Goal: Find specific page/section: Find specific page/section

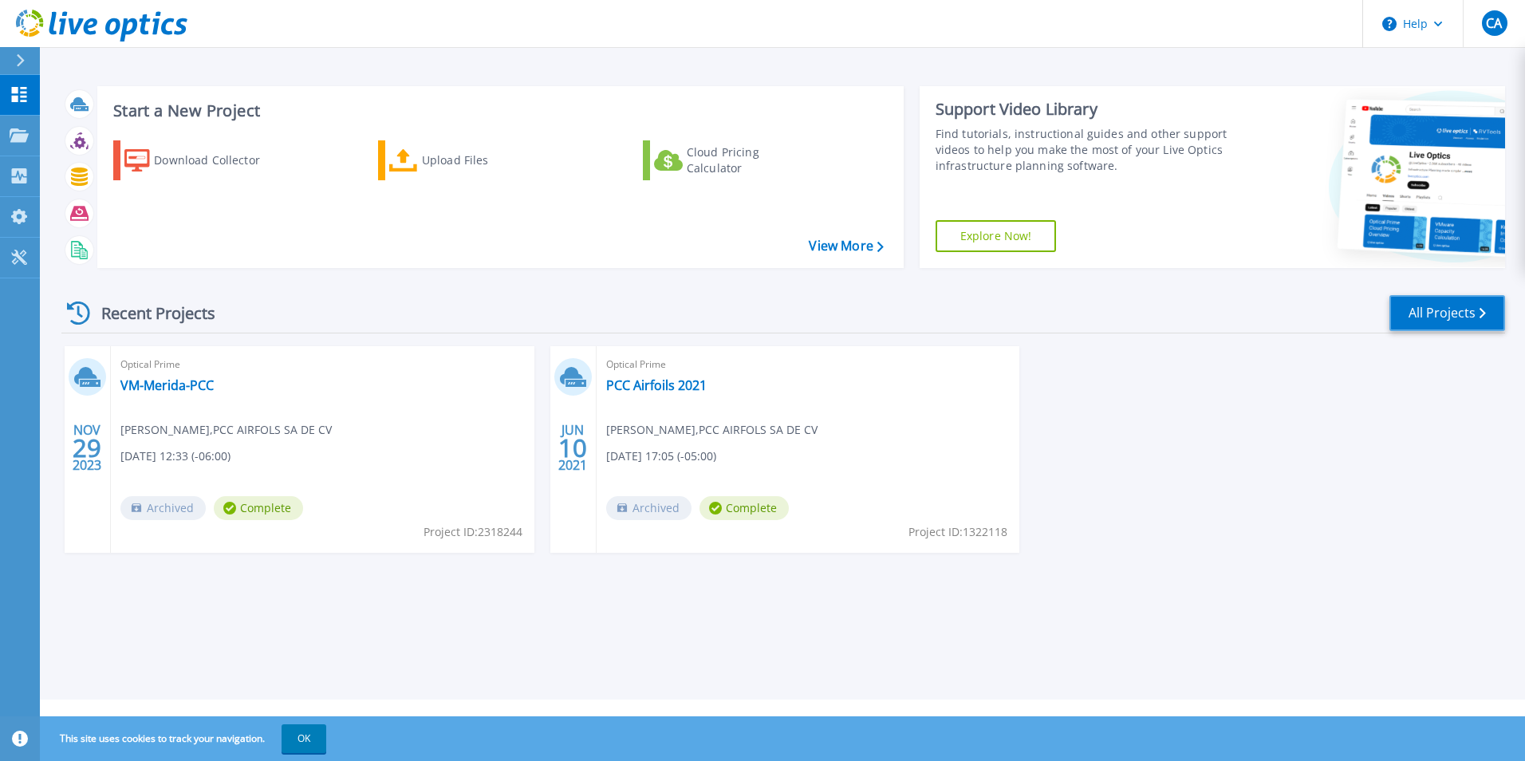
click at [1444, 313] on link "All Projects" at bounding box center [1448, 313] width 116 height 36
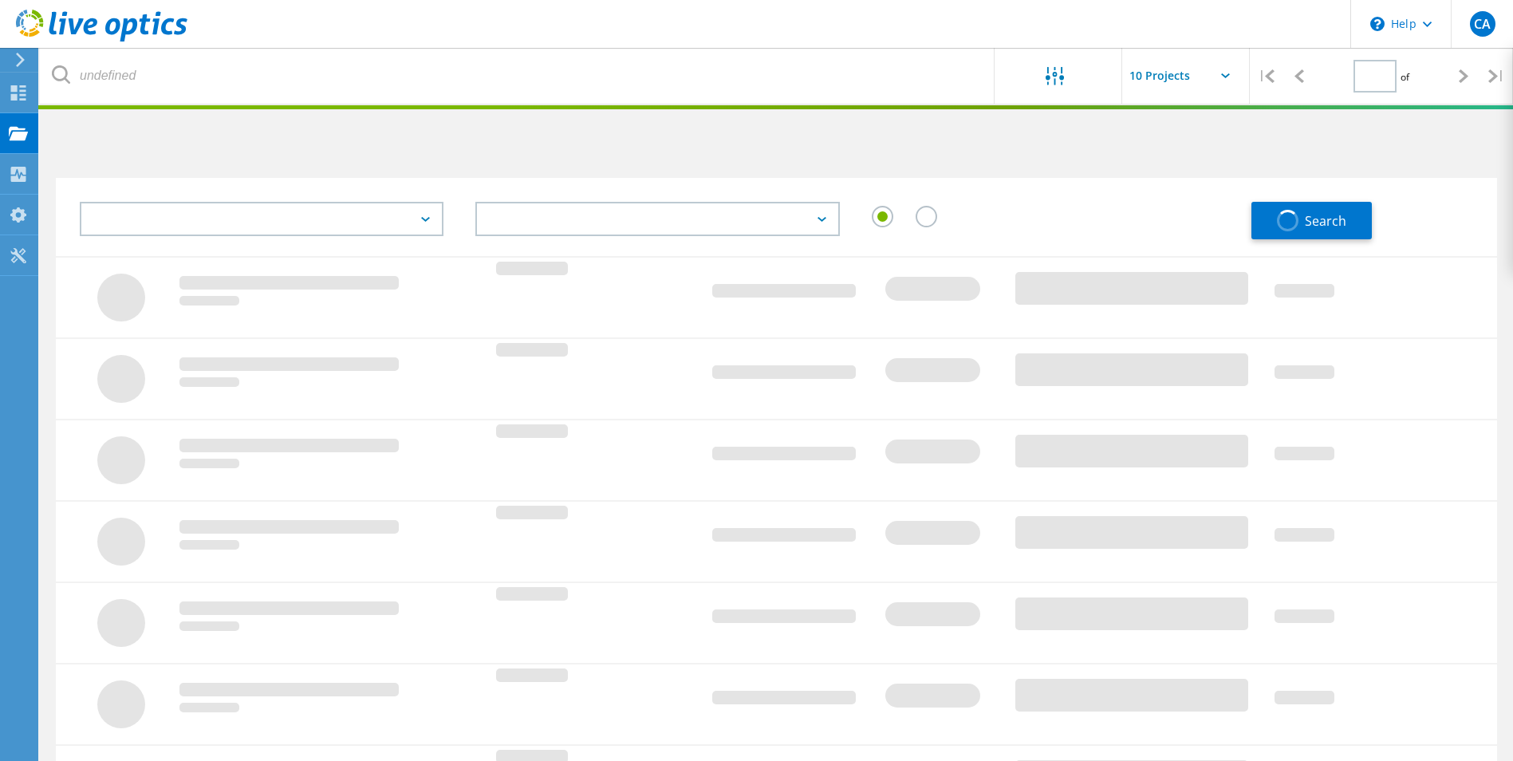
type input "1"
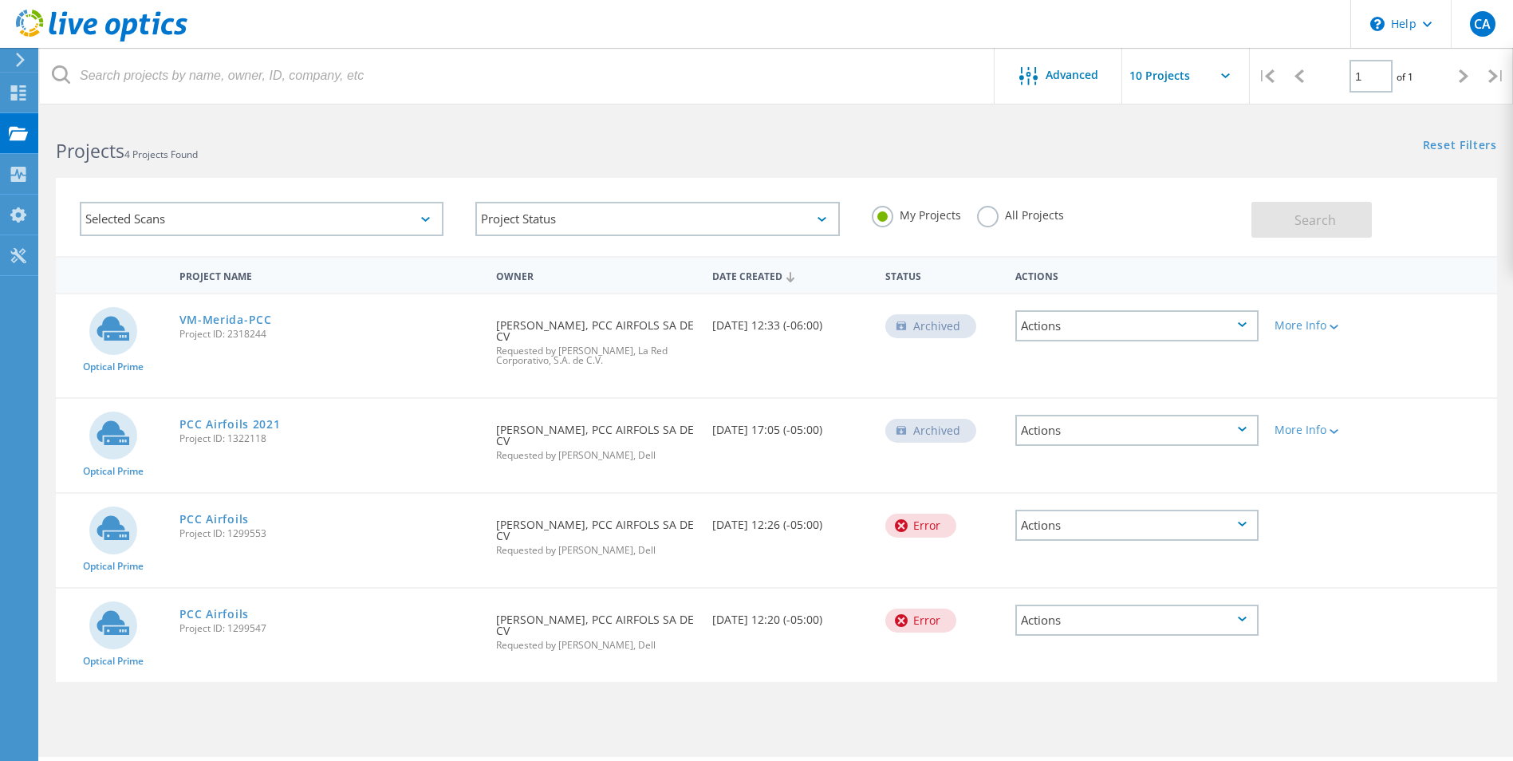
click at [989, 216] on label "All Projects" at bounding box center [1020, 213] width 87 height 15
click at [0, 0] on input "All Projects" at bounding box center [0, 0] width 0 height 0
click at [1356, 228] on button "Search" at bounding box center [1312, 220] width 120 height 36
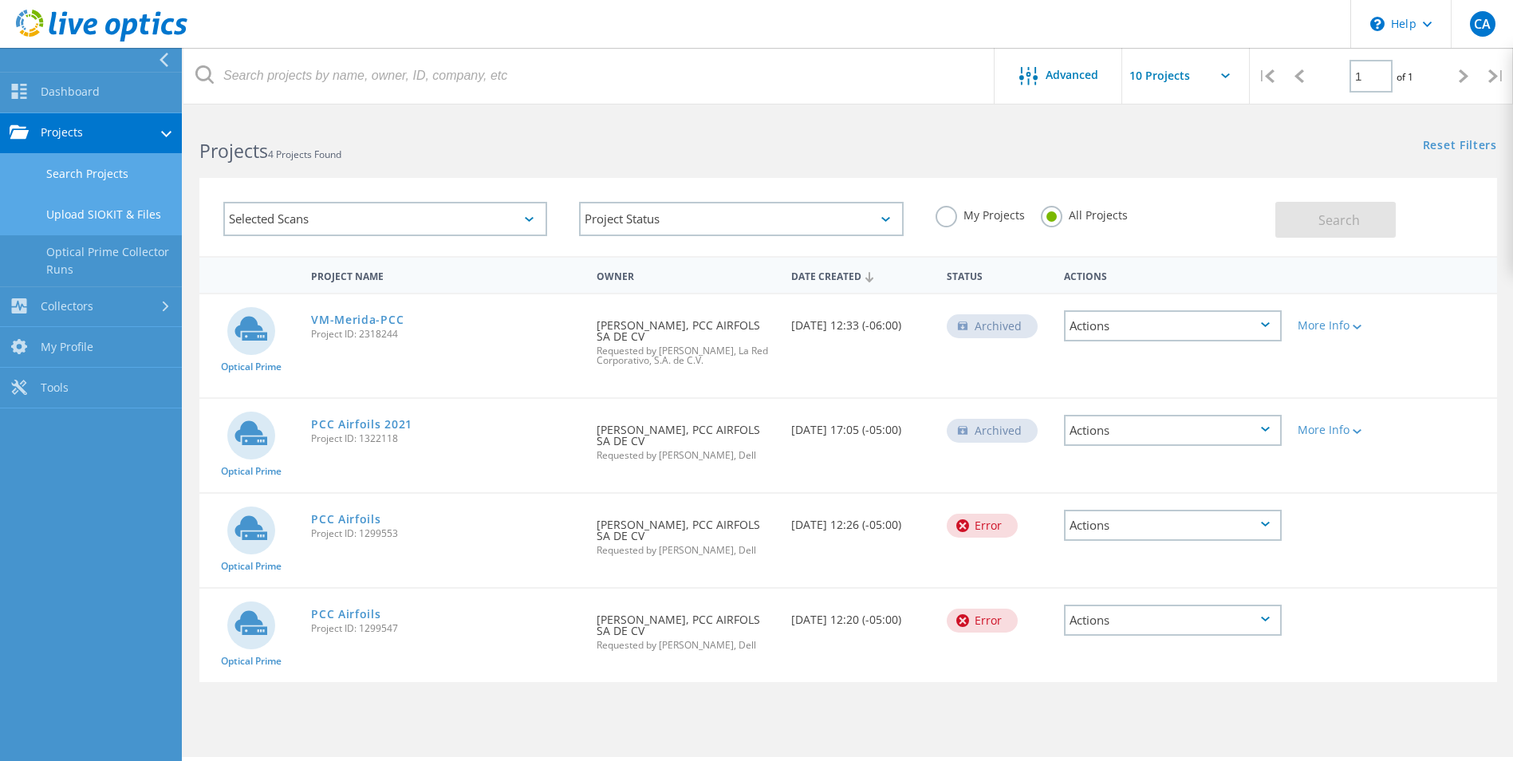
click at [140, 222] on link "Upload SIOKIT & Files" at bounding box center [91, 215] width 182 height 41
